Goal: Check status

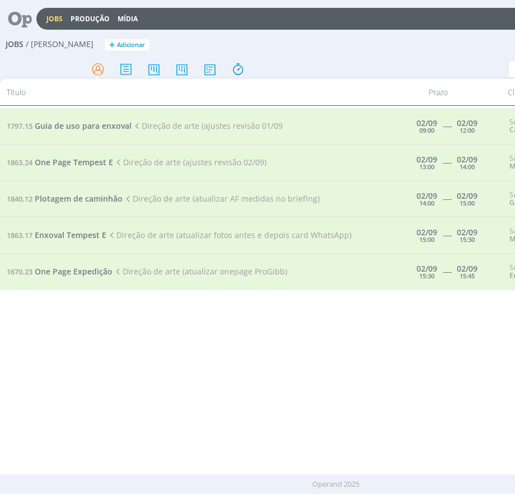
scroll to position [6, 0]
click at [63, 302] on span "One Page Tempest E" at bounding box center [74, 307] width 78 height 11
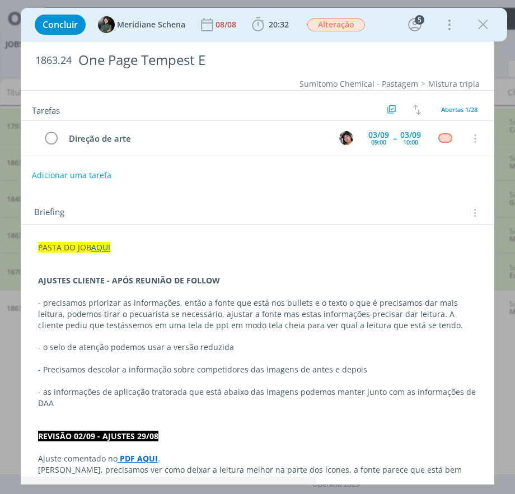
scroll to position [1243, 0]
click at [481, 24] on icon "dialog" at bounding box center [483, 24] width 17 height 17
